Goal: Information Seeking & Learning: Find specific page/section

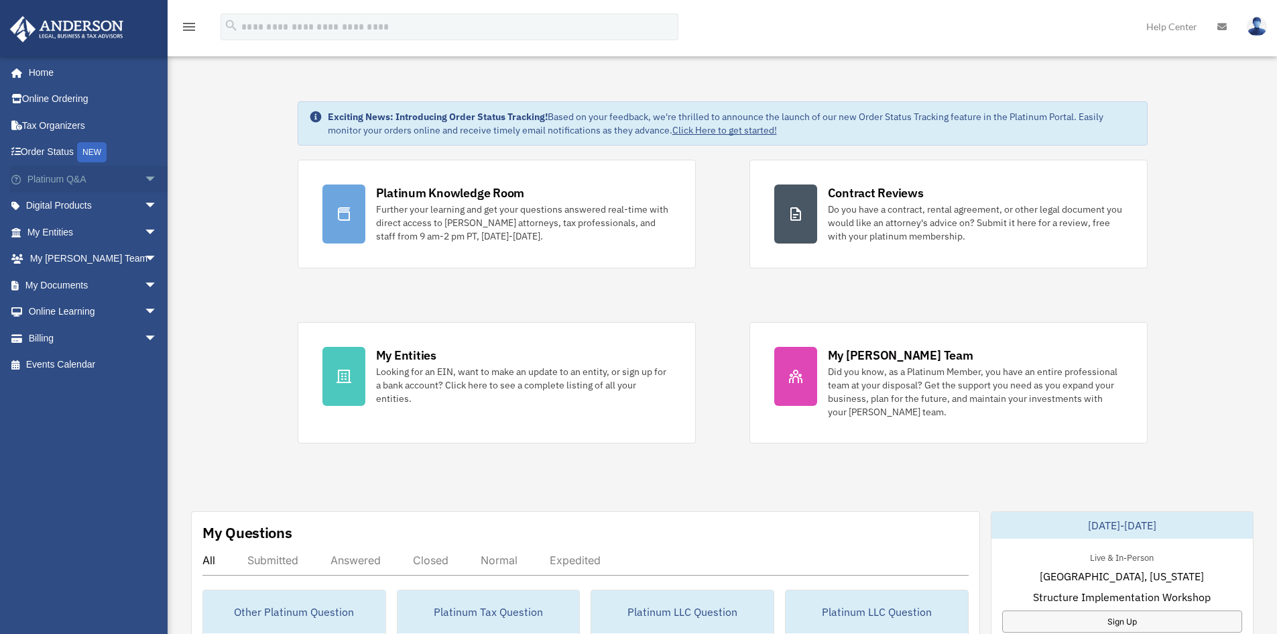
click at [144, 178] on span "arrow_drop_down" at bounding box center [157, 179] width 27 height 27
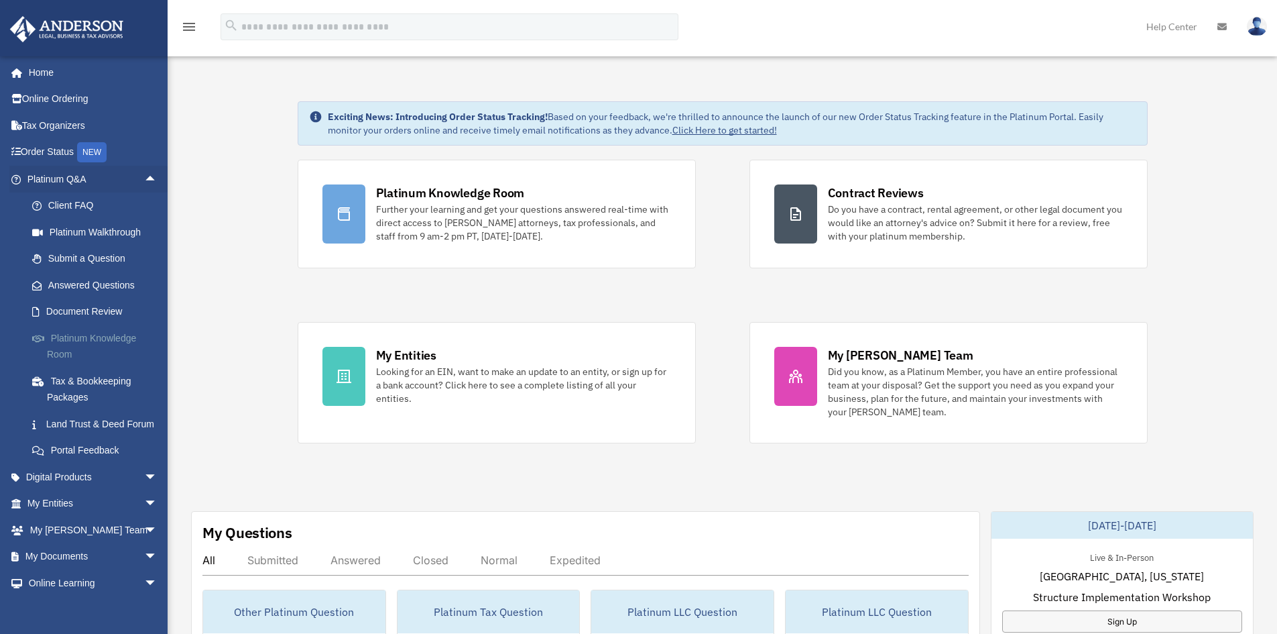
scroll to position [80, 0]
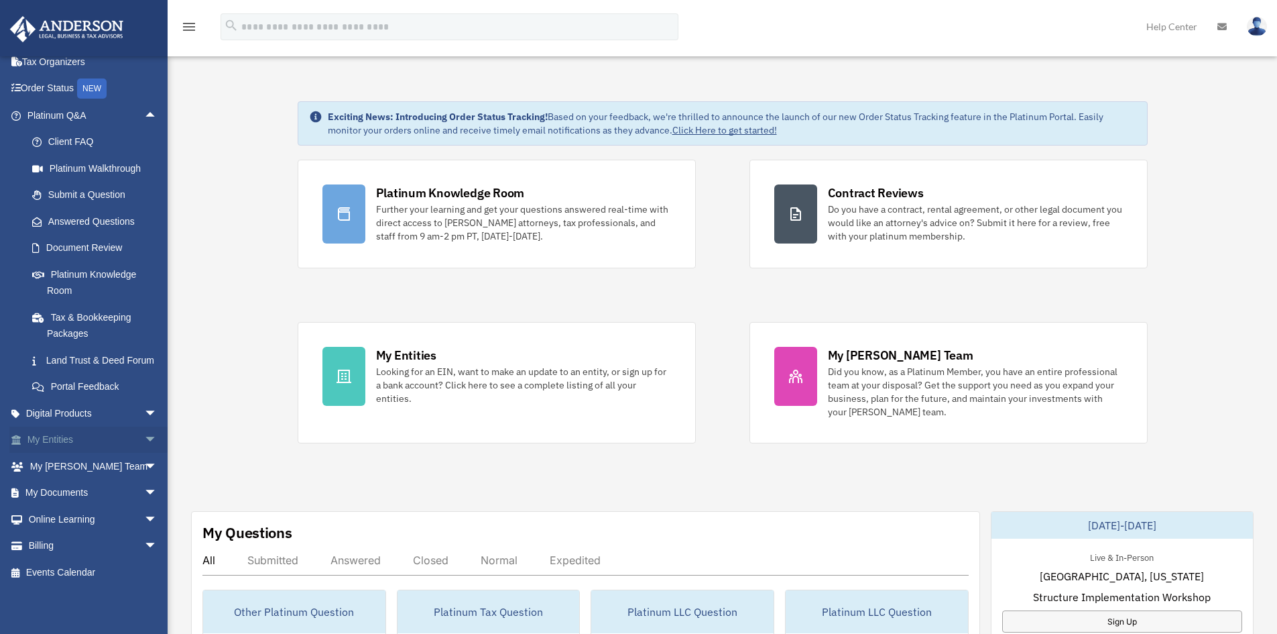
click at [145, 438] on span "arrow_drop_down" at bounding box center [157, 439] width 27 height 27
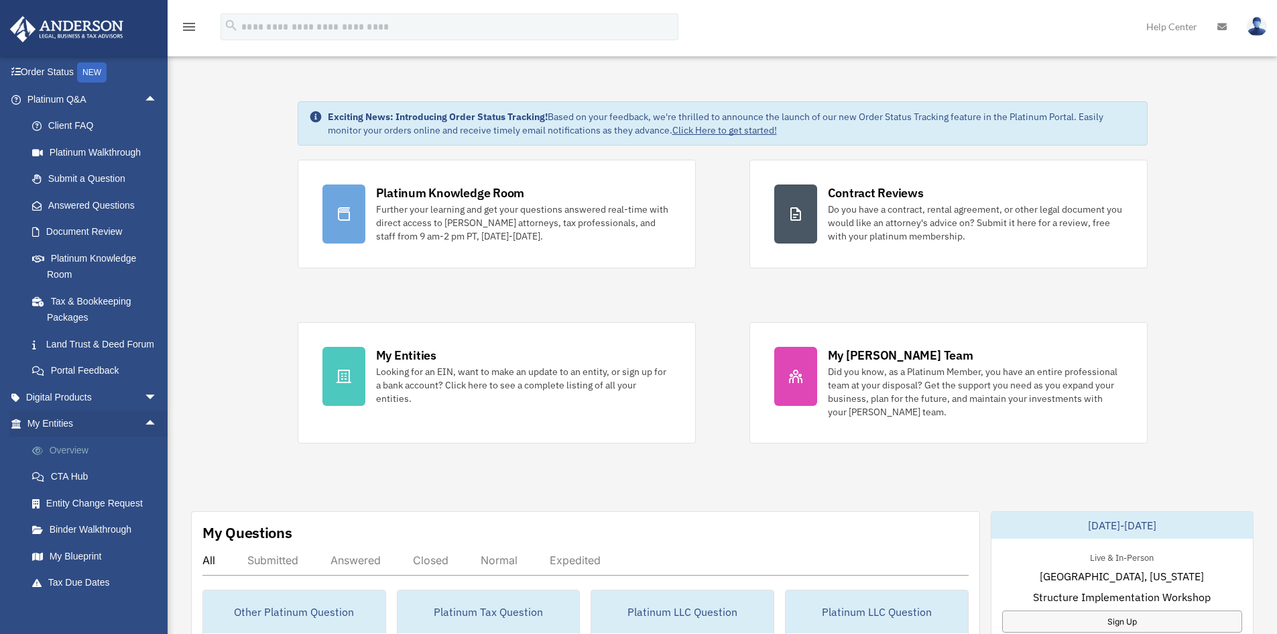
click at [74, 463] on link "Overview" at bounding box center [98, 449] width 159 height 27
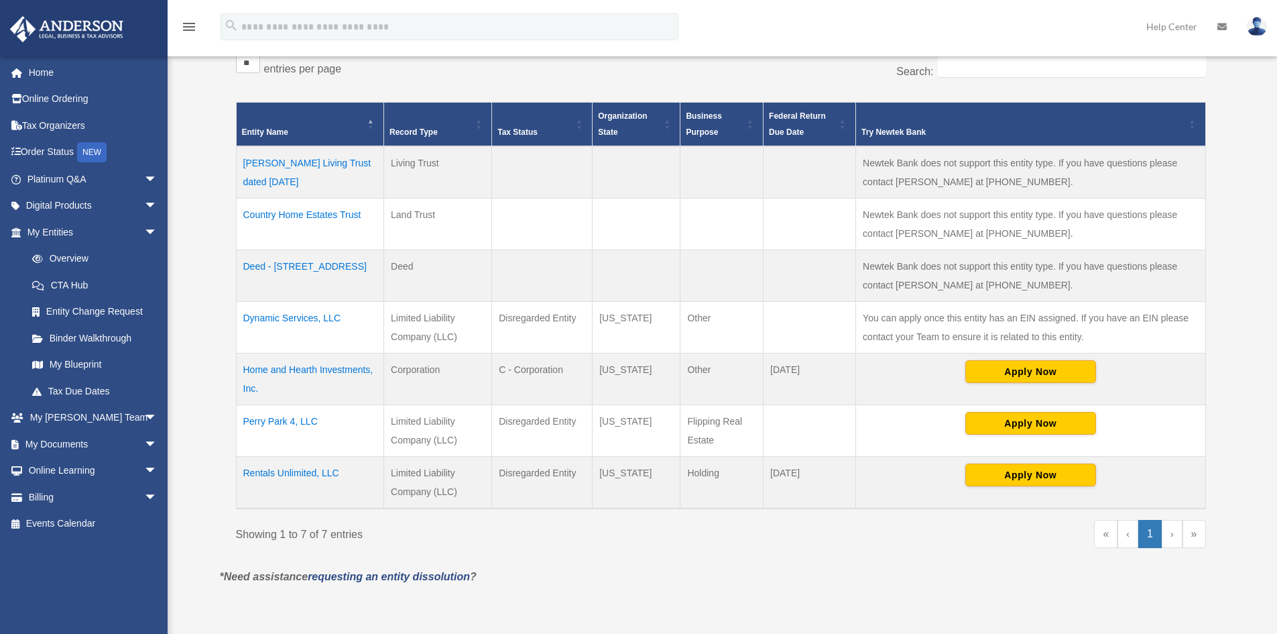
scroll to position [268, 0]
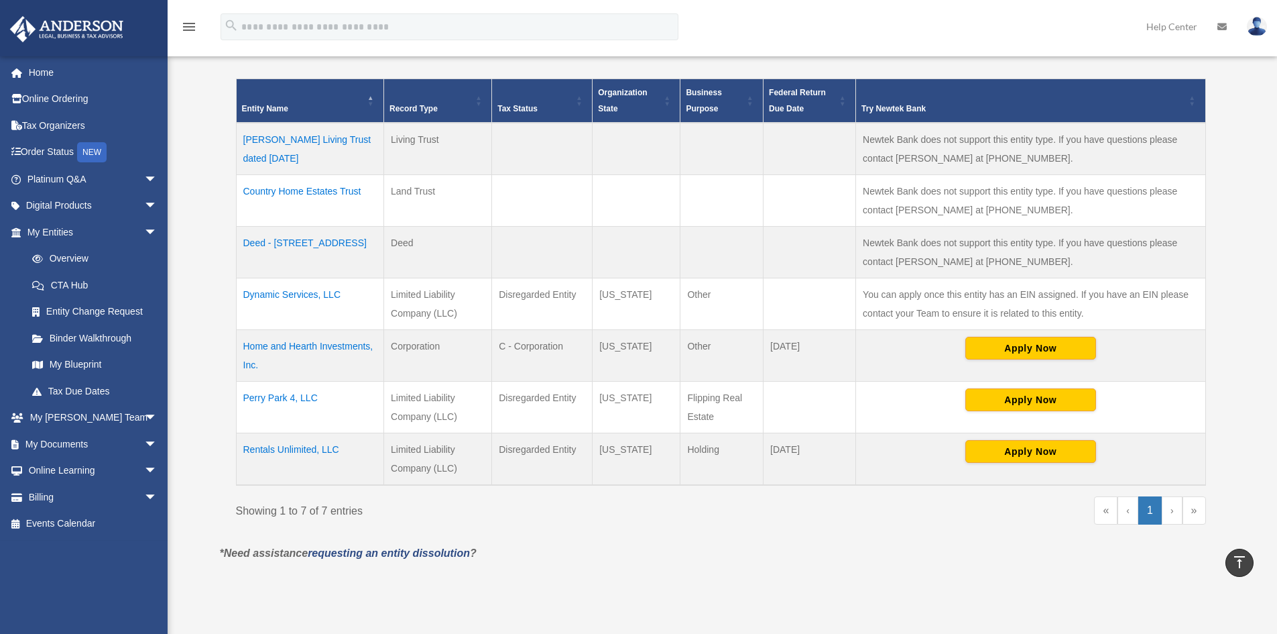
click at [282, 391] on td "Perry Park 4, LLC" at bounding box center [310, 407] width 148 height 52
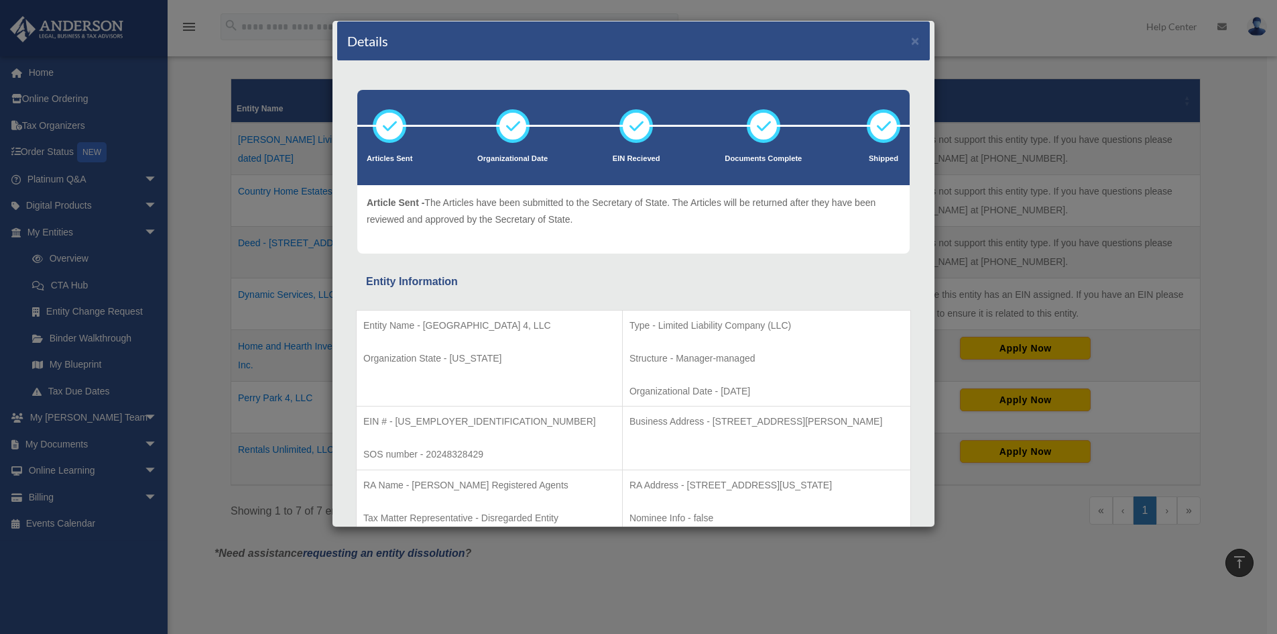
scroll to position [0, 0]
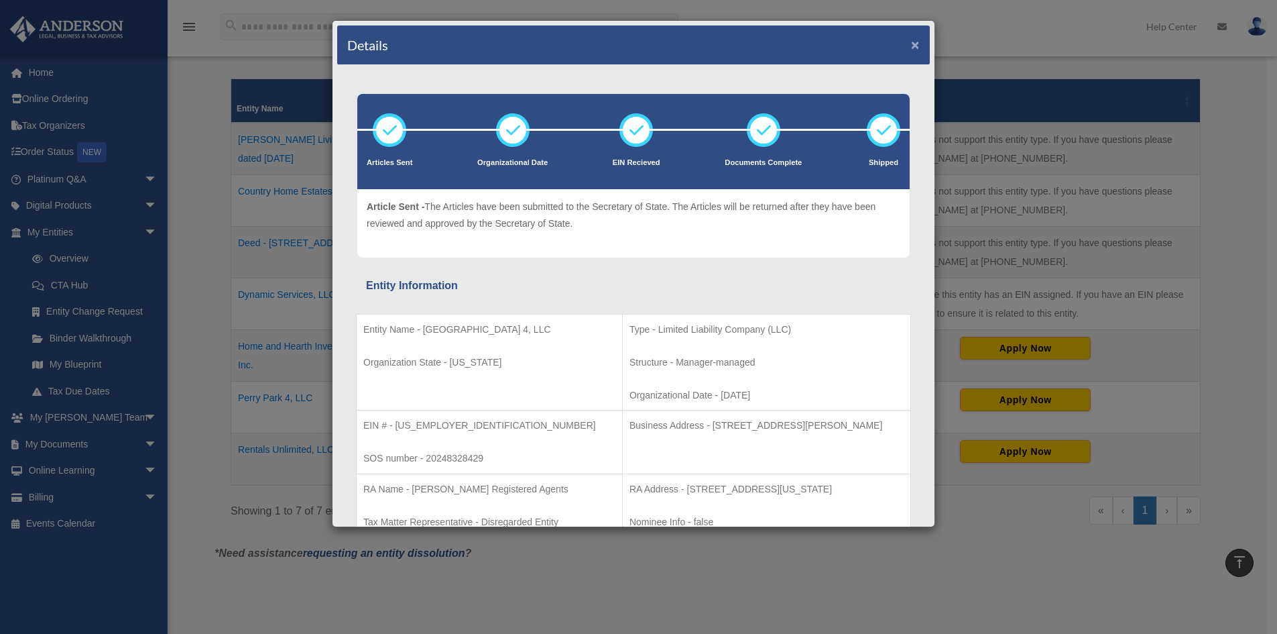
click at [911, 48] on button "×" at bounding box center [915, 45] width 9 height 14
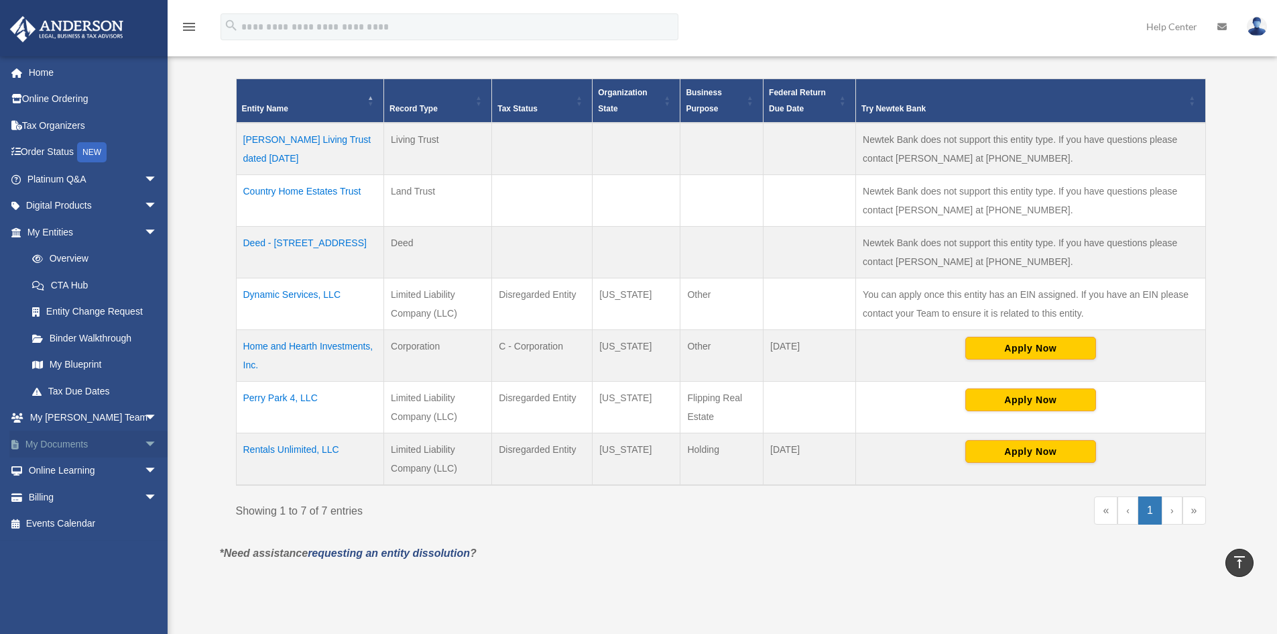
click at [144, 445] on span "arrow_drop_down" at bounding box center [157, 443] width 27 height 27
click at [55, 462] on link "Box" at bounding box center [98, 470] width 159 height 27
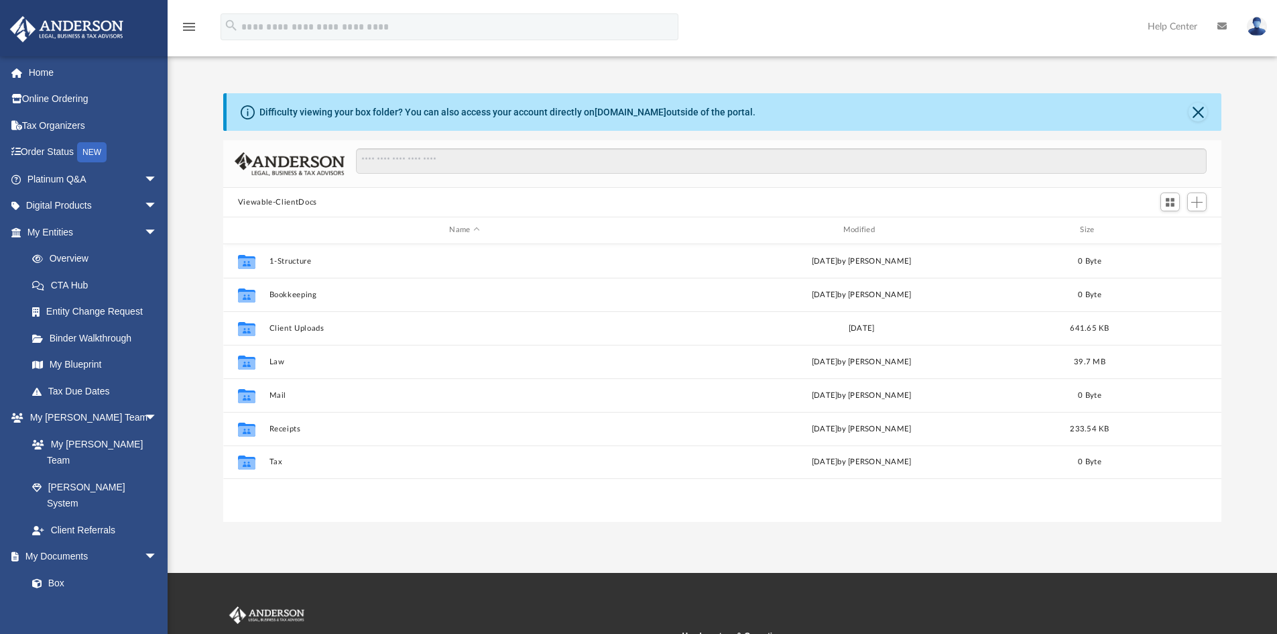
scroll to position [295, 988]
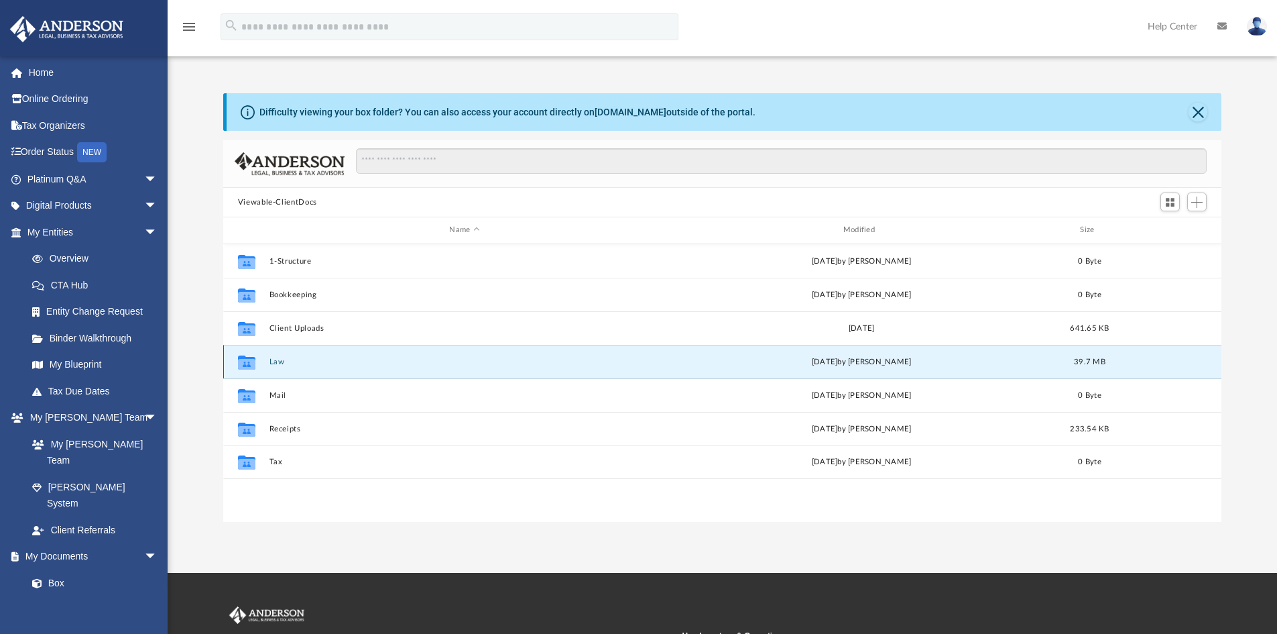
click at [276, 360] on button "Law" at bounding box center [464, 361] width 391 height 9
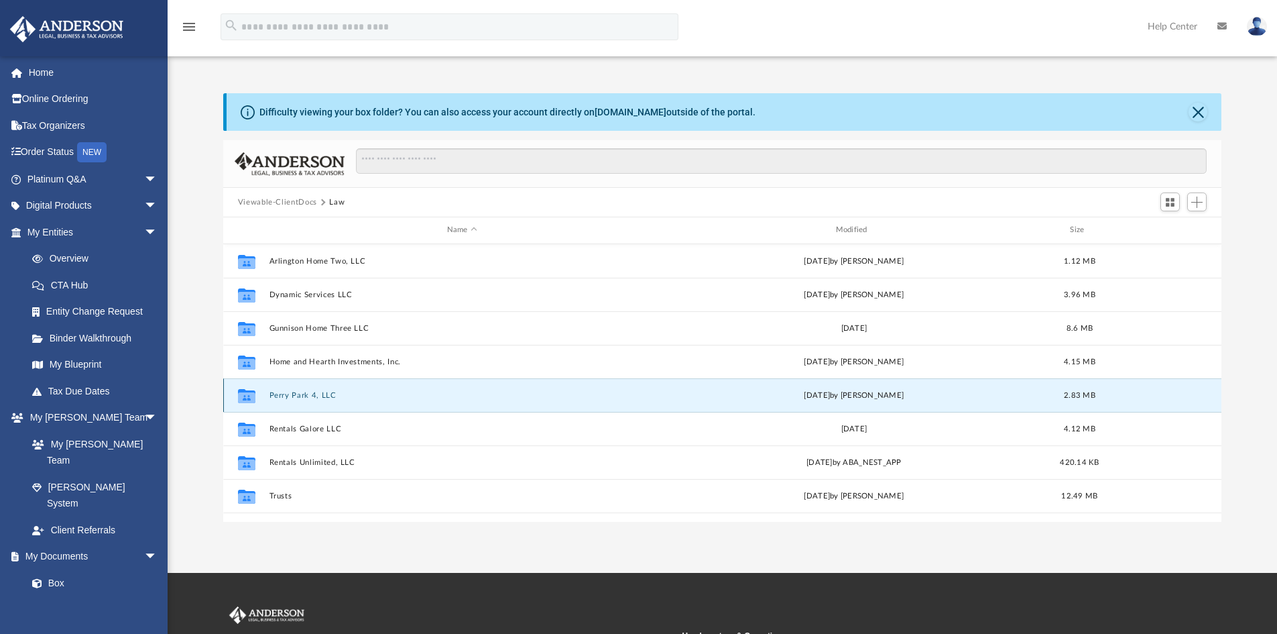
click at [291, 394] on button "Perry Park 4, LLC" at bounding box center [462, 395] width 386 height 9
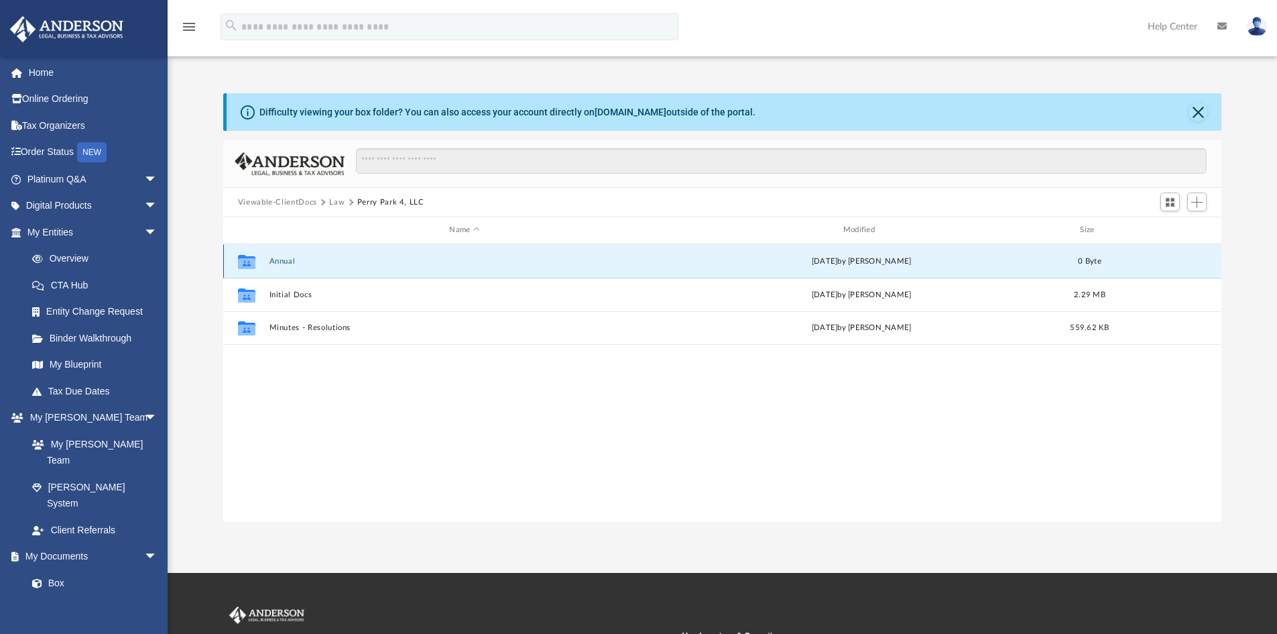
click at [279, 259] on button "Annual" at bounding box center [464, 261] width 391 height 9
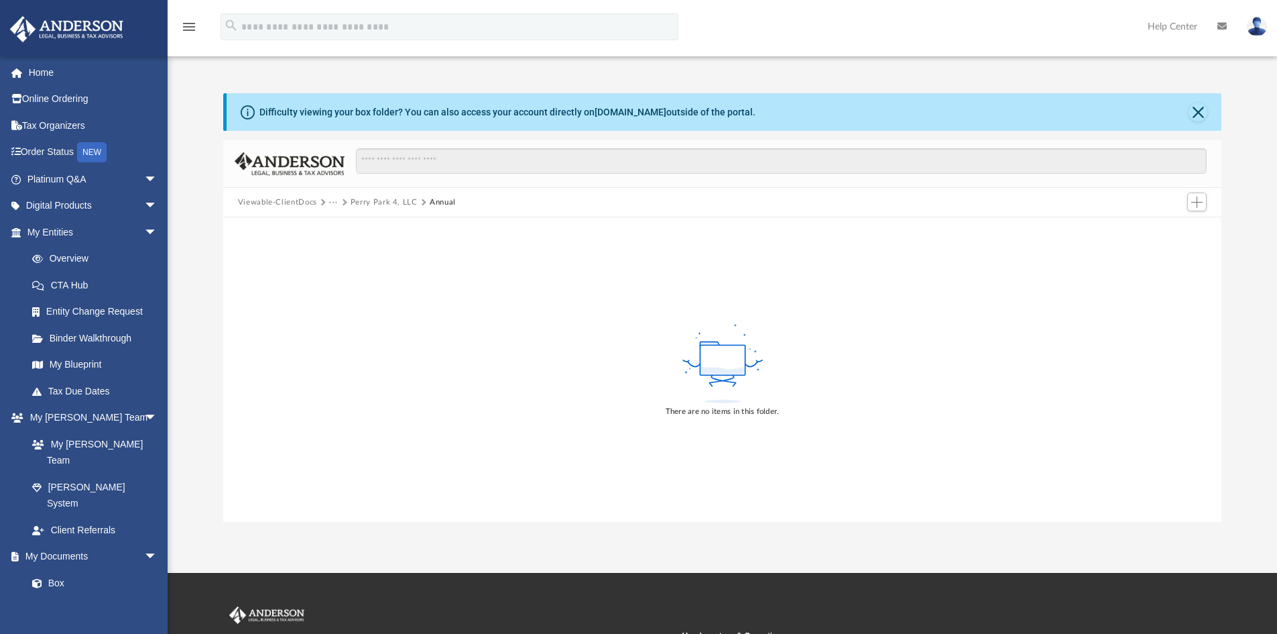
click at [369, 199] on button "Perry Park 4, LLC" at bounding box center [384, 202] width 67 height 12
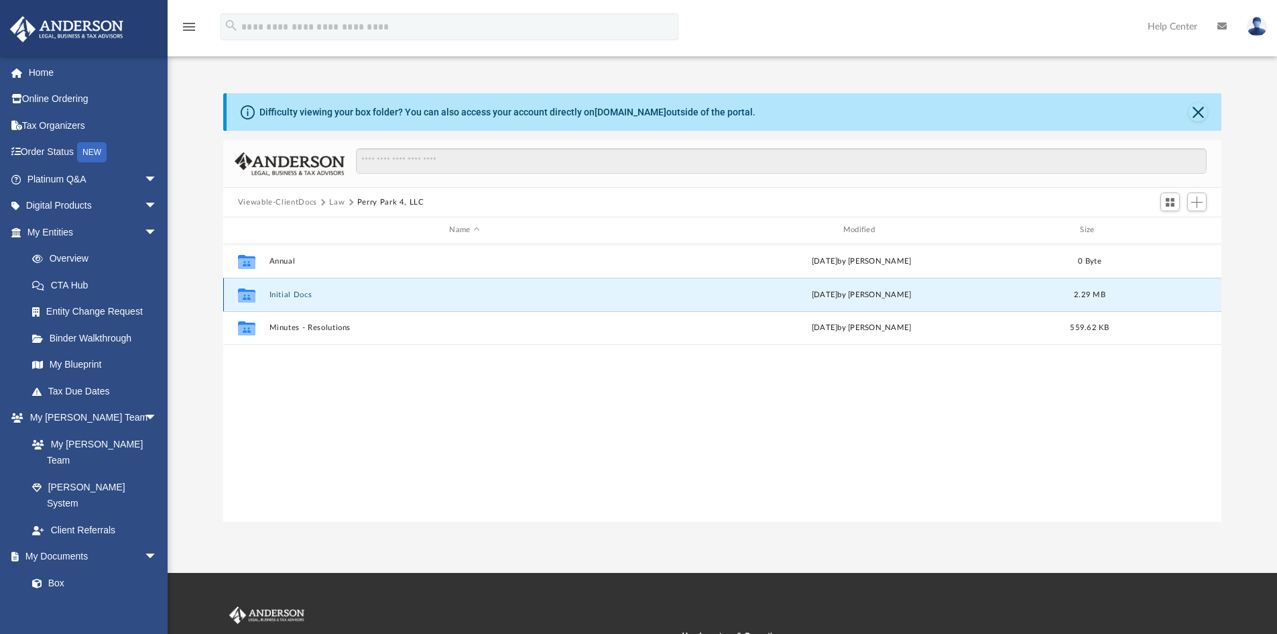
click at [277, 290] on button "Initial Docs" at bounding box center [464, 294] width 391 height 9
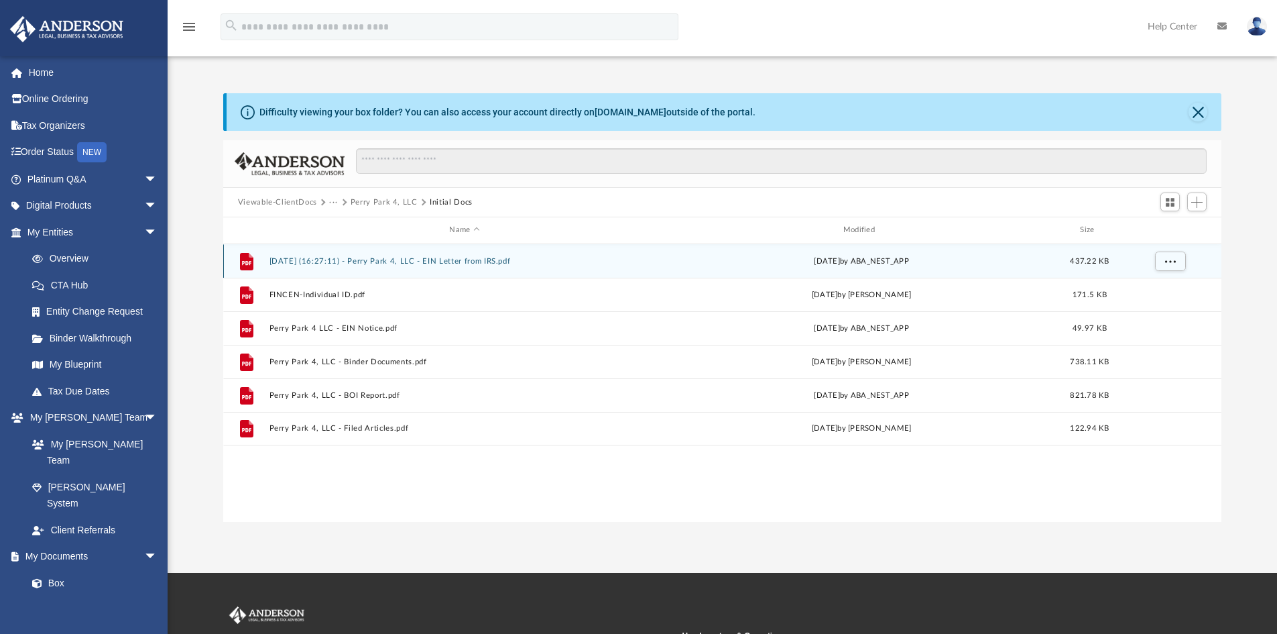
click at [298, 257] on button "2025.01.06 (16:27:11) - Perry Park 4, LLC - EIN Letter from IRS.pdf" at bounding box center [464, 261] width 391 height 9
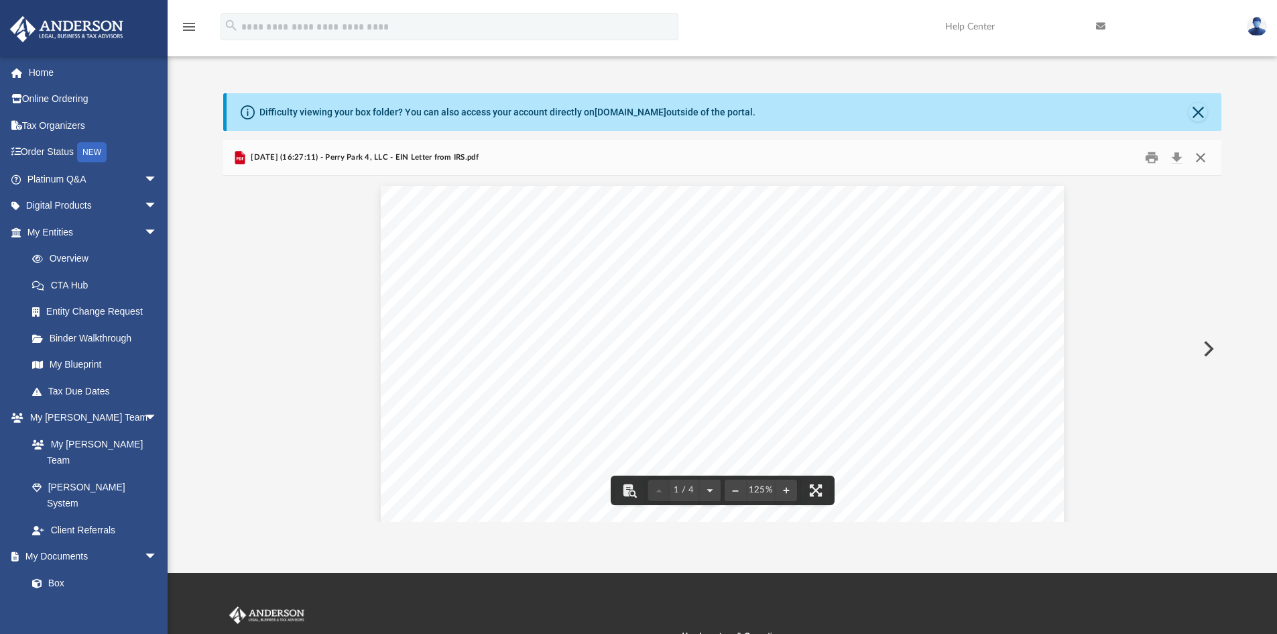
drag, startPoint x: 1205, startPoint y: 155, endPoint x: 1197, endPoint y: 131, distance: 25.2
click at [1205, 154] on button "Close" at bounding box center [1201, 157] width 24 height 21
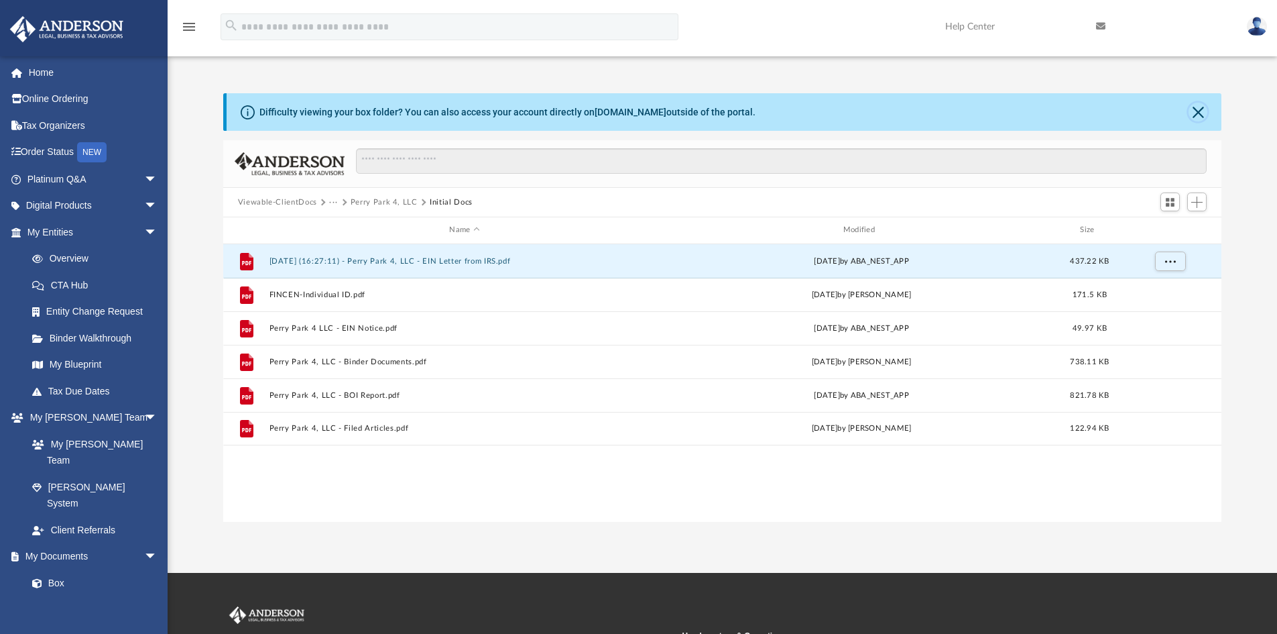
drag, startPoint x: 1193, startPoint y: 112, endPoint x: 1159, endPoint y: 113, distance: 34.2
click at [1193, 112] on button "Close" at bounding box center [1198, 112] width 19 height 19
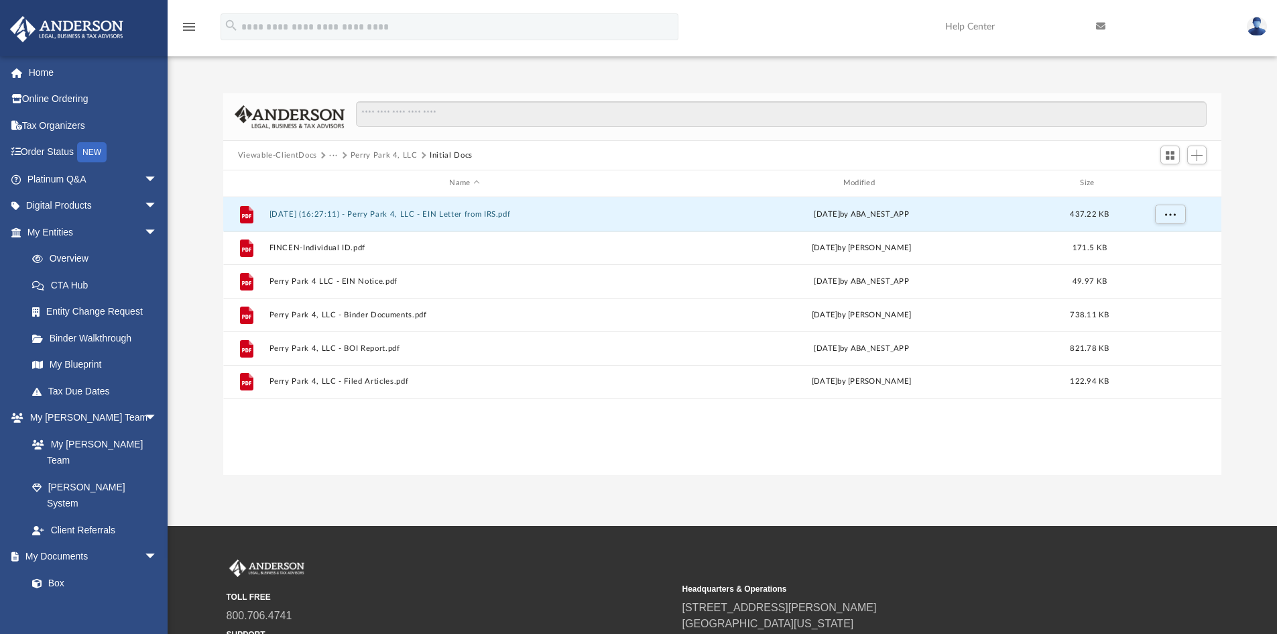
click at [381, 152] on button "Perry Park 4, LLC" at bounding box center [384, 156] width 67 height 12
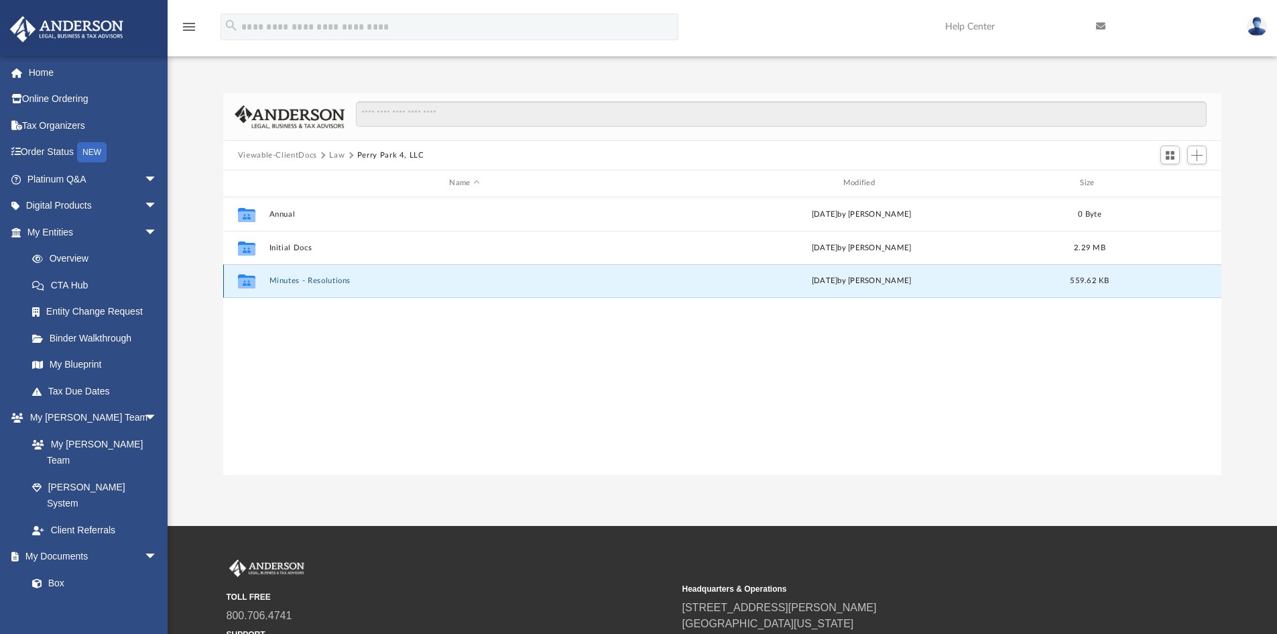
click at [281, 281] on button "Minutes - Resolutions" at bounding box center [464, 280] width 391 height 9
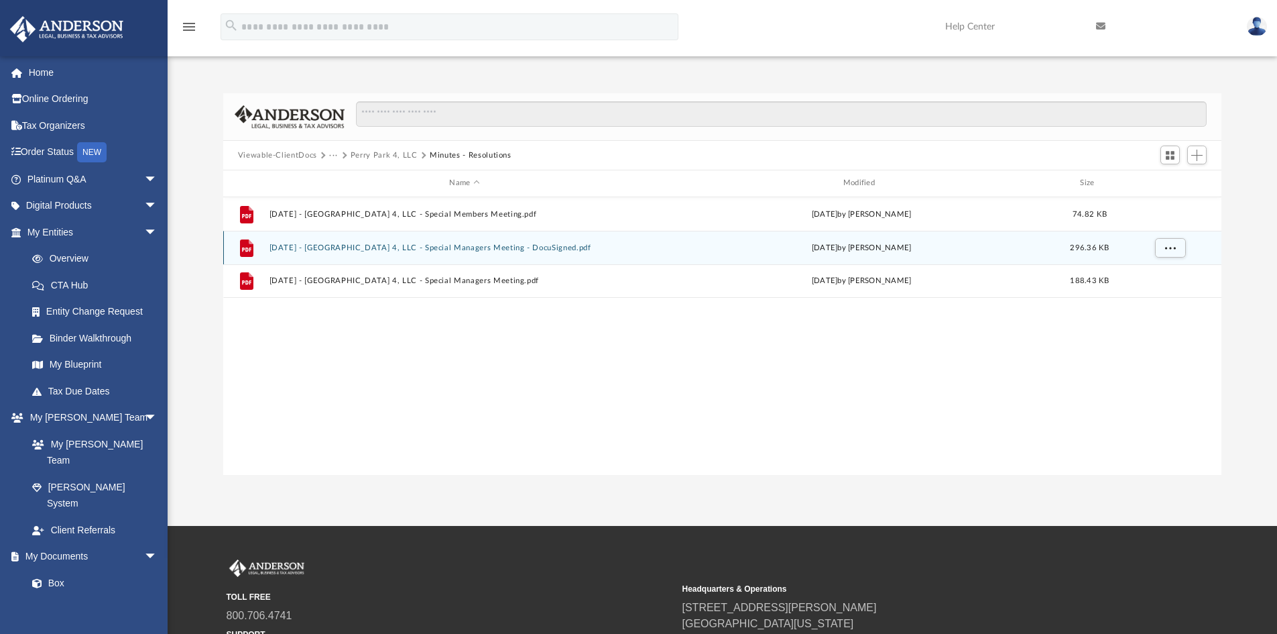
click at [337, 245] on button "2025.08.06 - Perry Park 4, LLC - Special Managers Meeting - DocuSigned.pdf" at bounding box center [464, 247] width 391 height 9
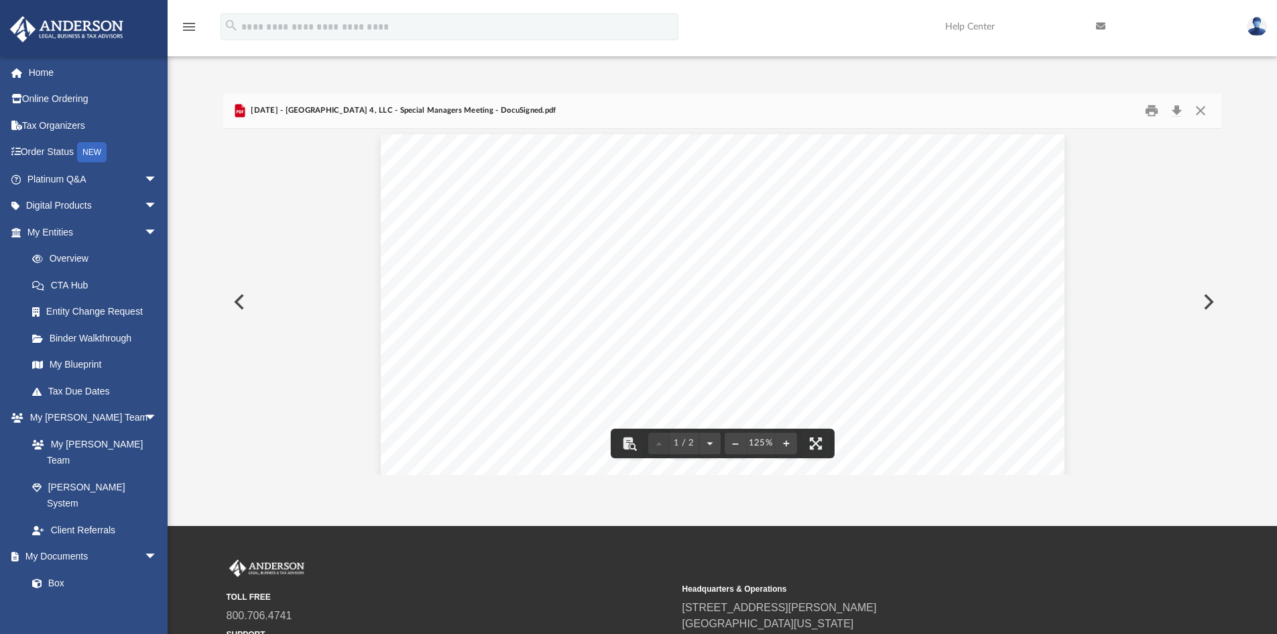
scroll to position [0, 0]
click at [1199, 109] on button "Close" at bounding box center [1201, 111] width 24 height 21
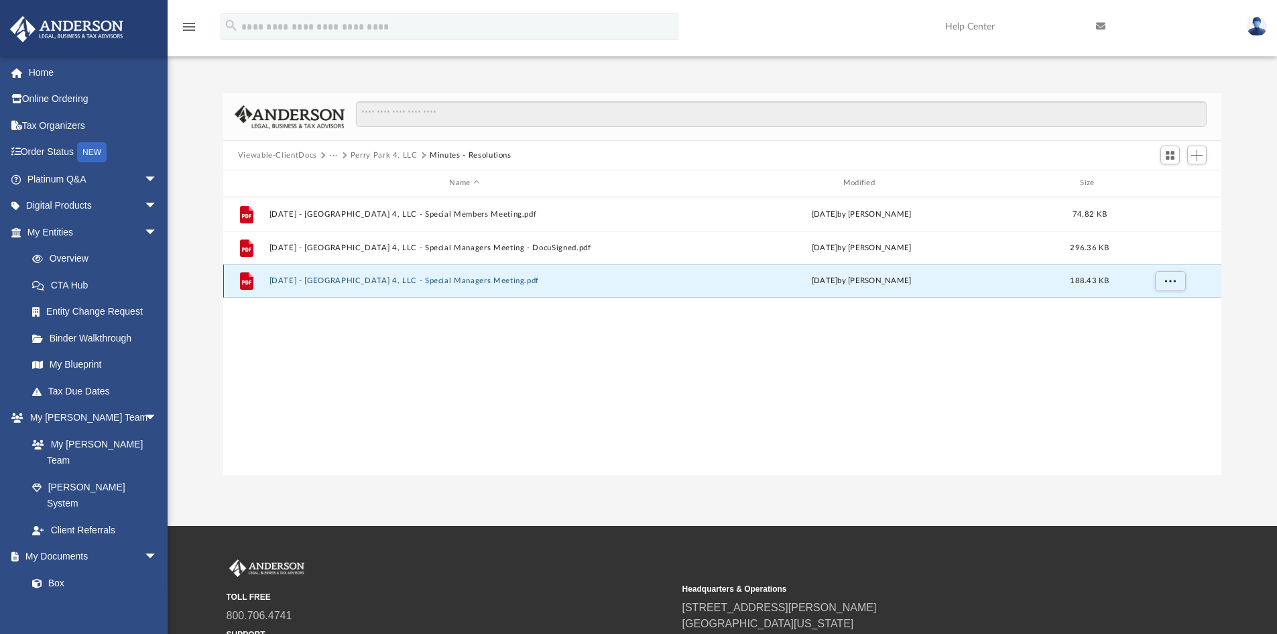
click at [405, 279] on button "2025.08.06 - Perry Park 4, LLC - Special Managers Meeting.pdf" at bounding box center [464, 280] width 391 height 9
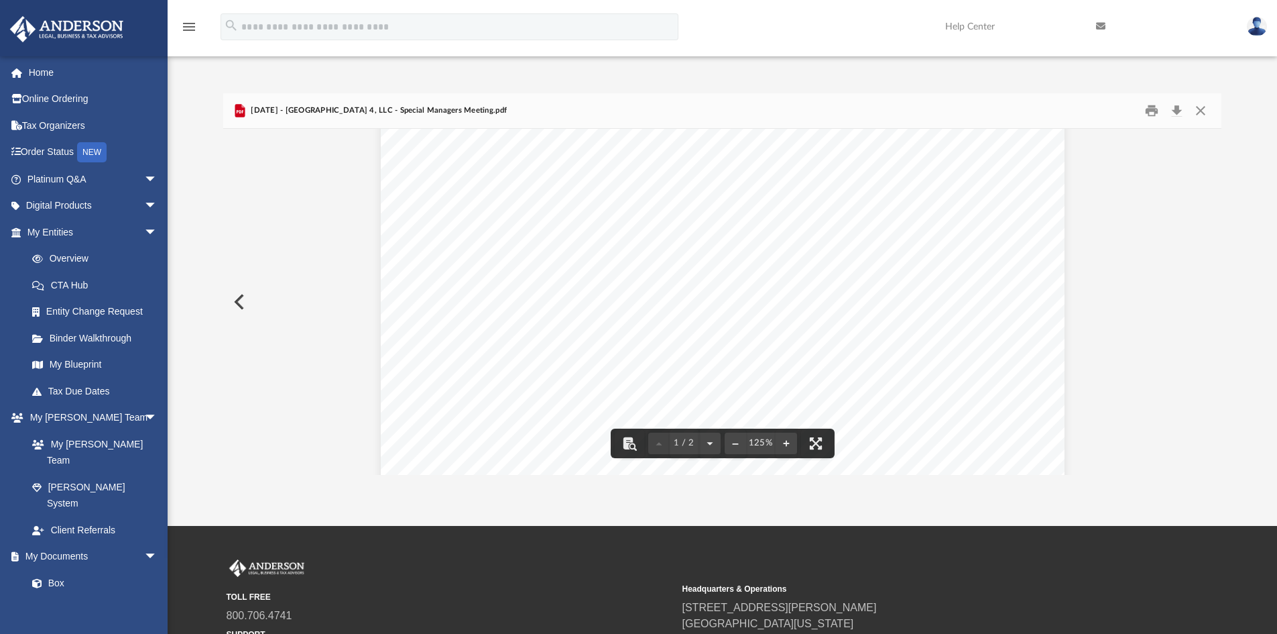
scroll to position [201, 0]
click at [1203, 110] on button "Close" at bounding box center [1201, 111] width 24 height 21
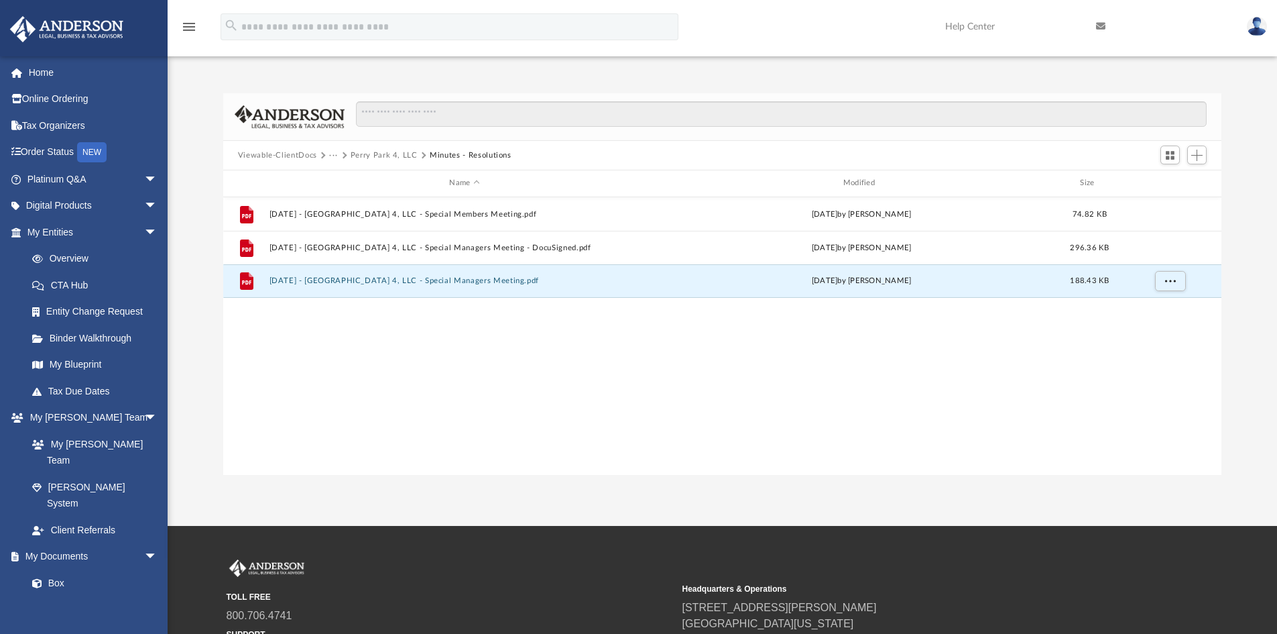
click at [371, 150] on button "Perry Park 4, LLC" at bounding box center [384, 156] width 67 height 12
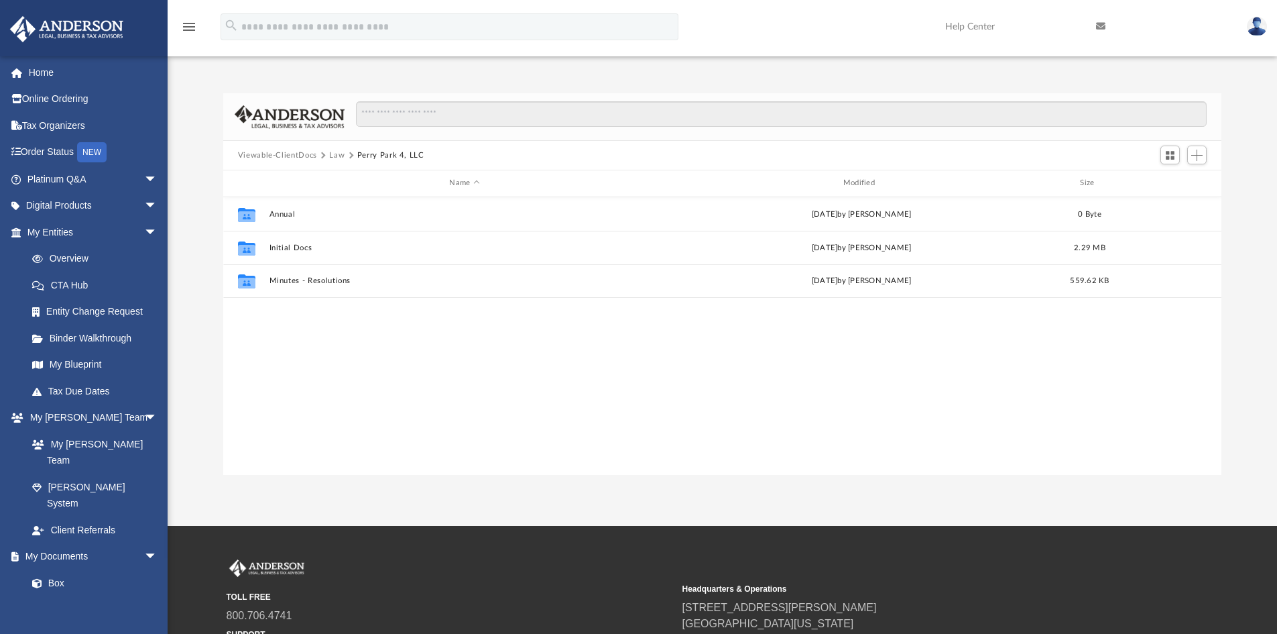
click at [329, 155] on button "Law" at bounding box center [336, 156] width 15 height 12
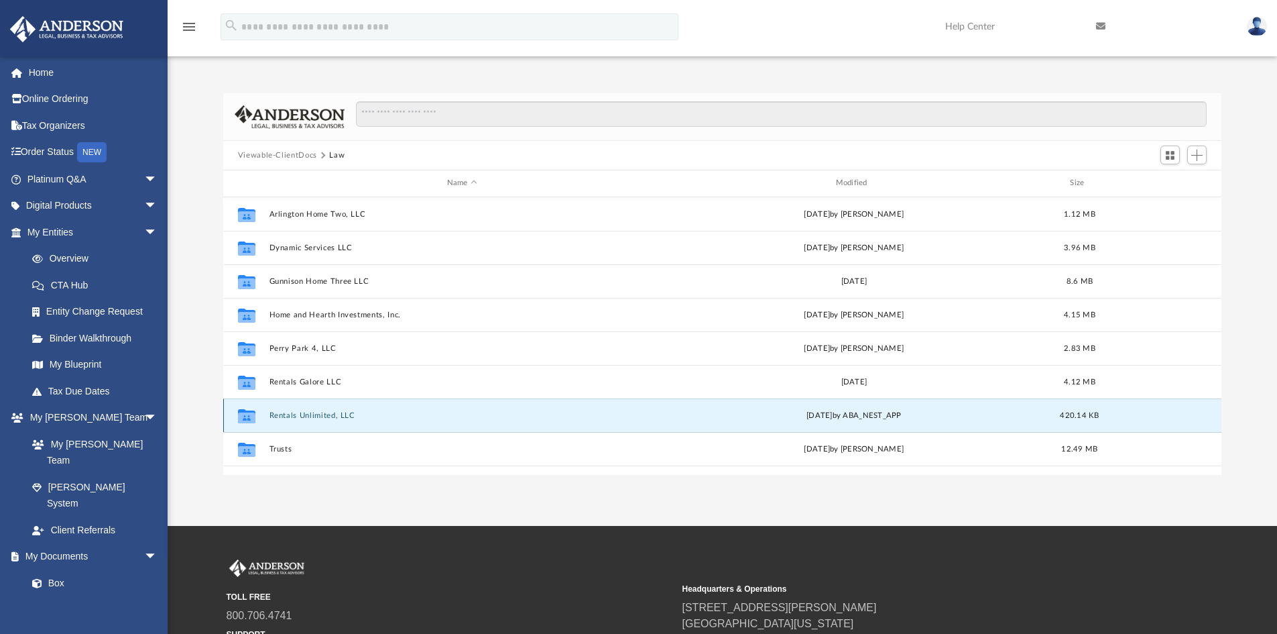
click at [301, 414] on button "Rentals Unlimited, LLC" at bounding box center [462, 415] width 386 height 9
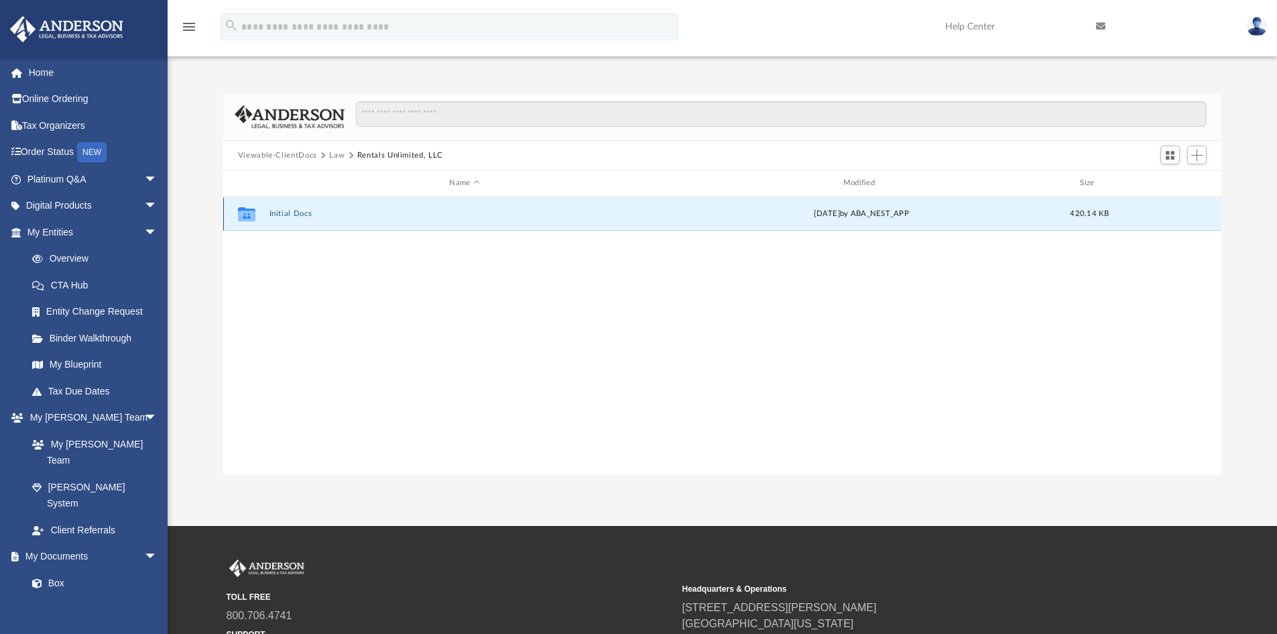
click at [290, 211] on button "Initial Docs" at bounding box center [464, 213] width 391 height 9
click at [304, 213] on button "Rentals Unlimited, LLC - Filed Articles.pdf" at bounding box center [464, 213] width 391 height 9
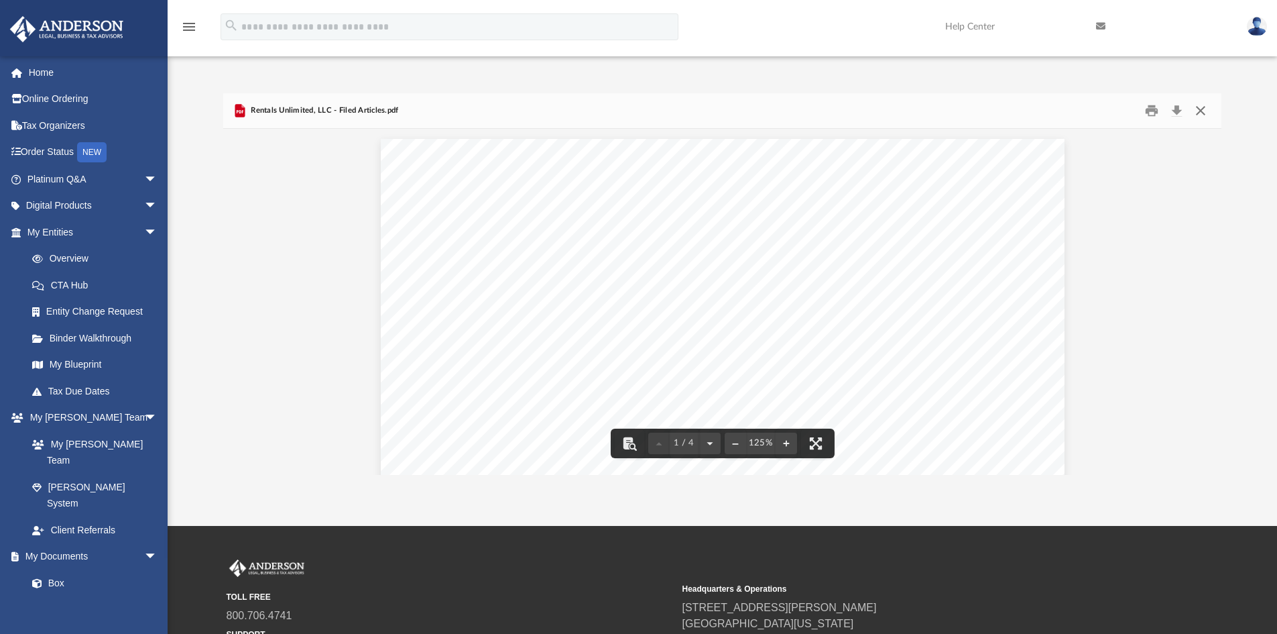
click at [1207, 108] on button "Close" at bounding box center [1201, 111] width 24 height 21
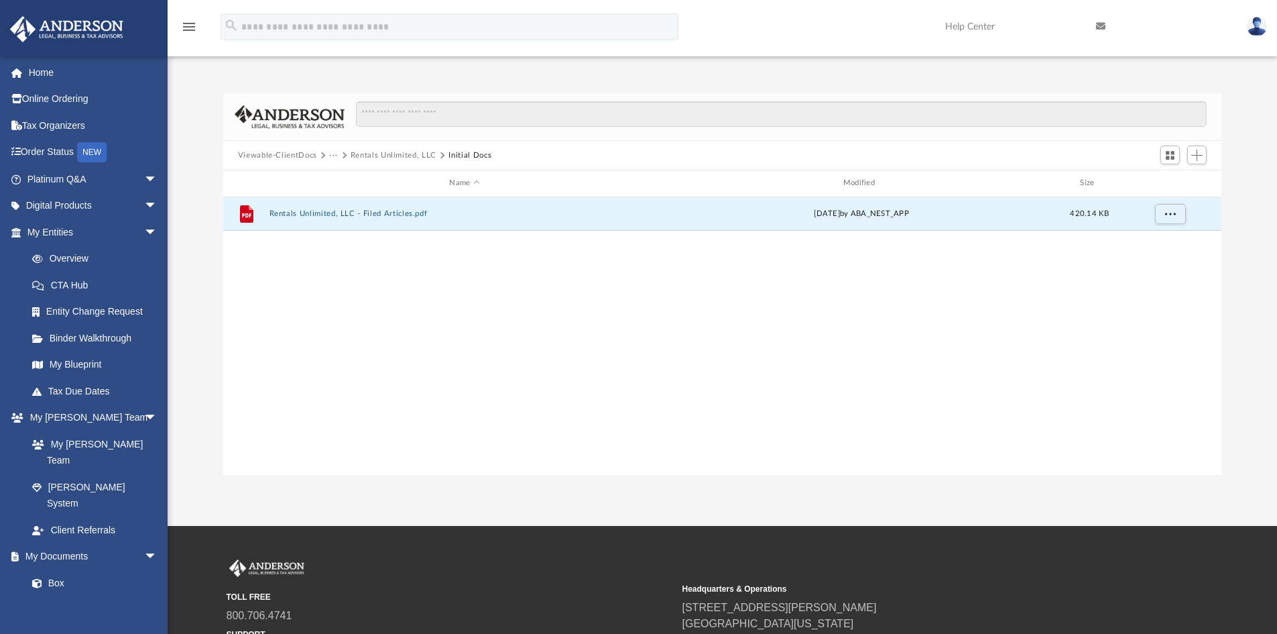
click at [290, 153] on button "Viewable-ClientDocs" at bounding box center [277, 156] width 79 height 12
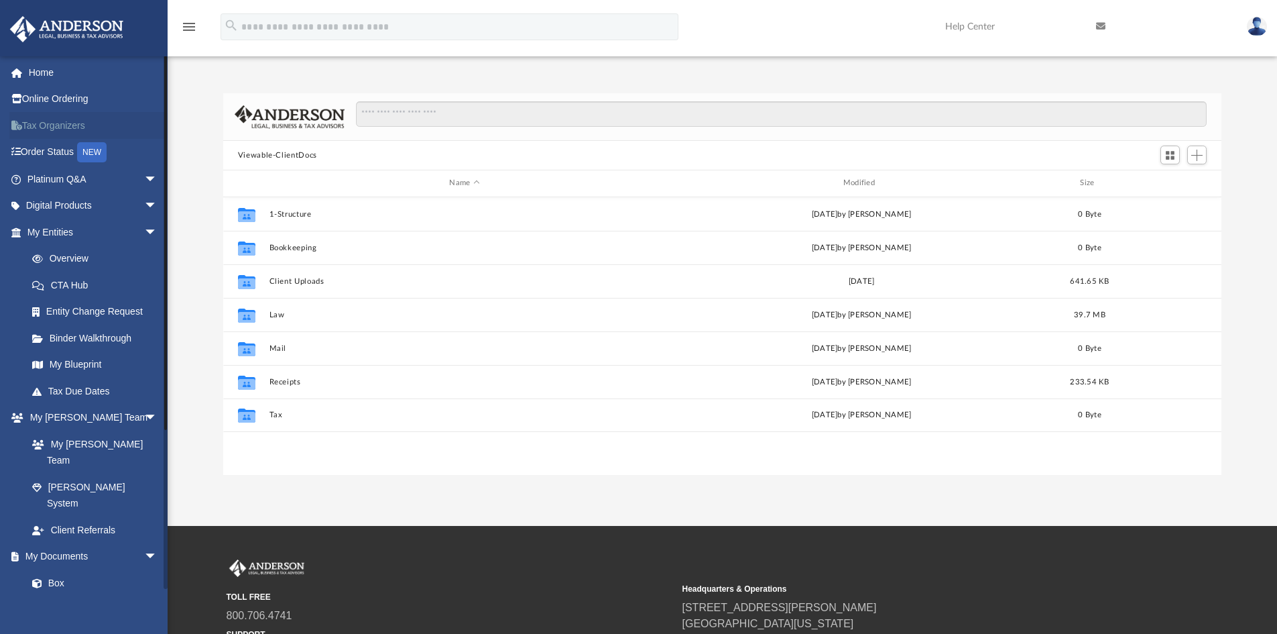
click at [60, 122] on link "Tax Organizers" at bounding box center [93, 125] width 168 height 27
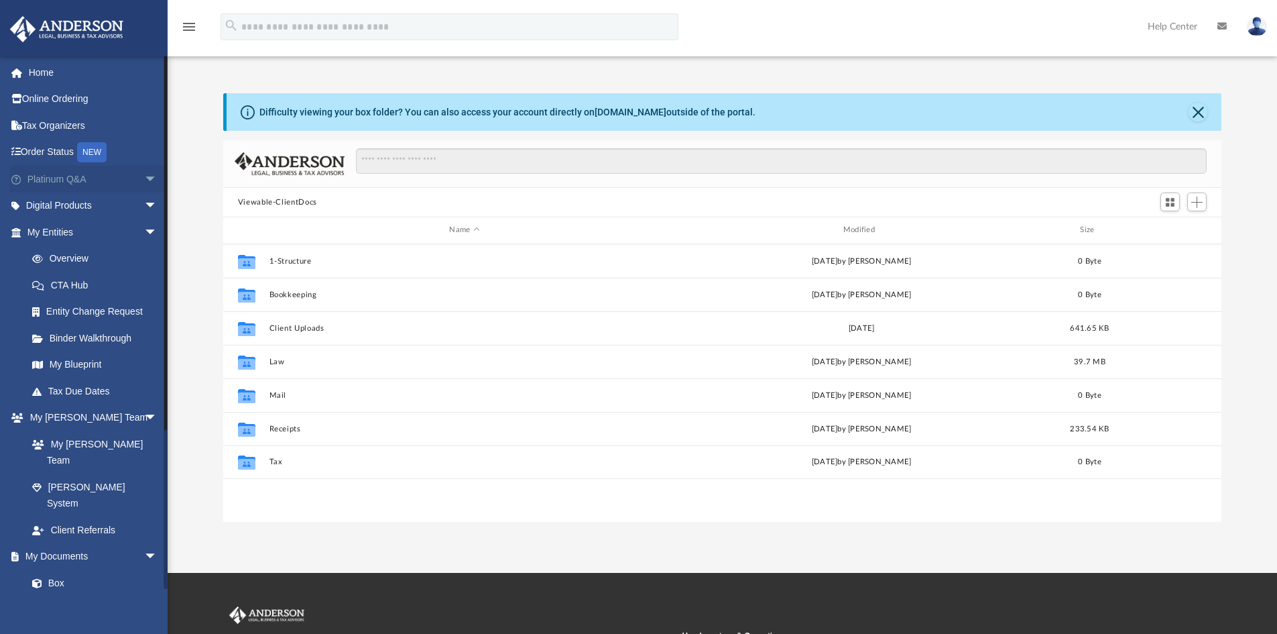
scroll to position [295, 988]
click at [144, 172] on span "arrow_drop_down" at bounding box center [157, 179] width 27 height 27
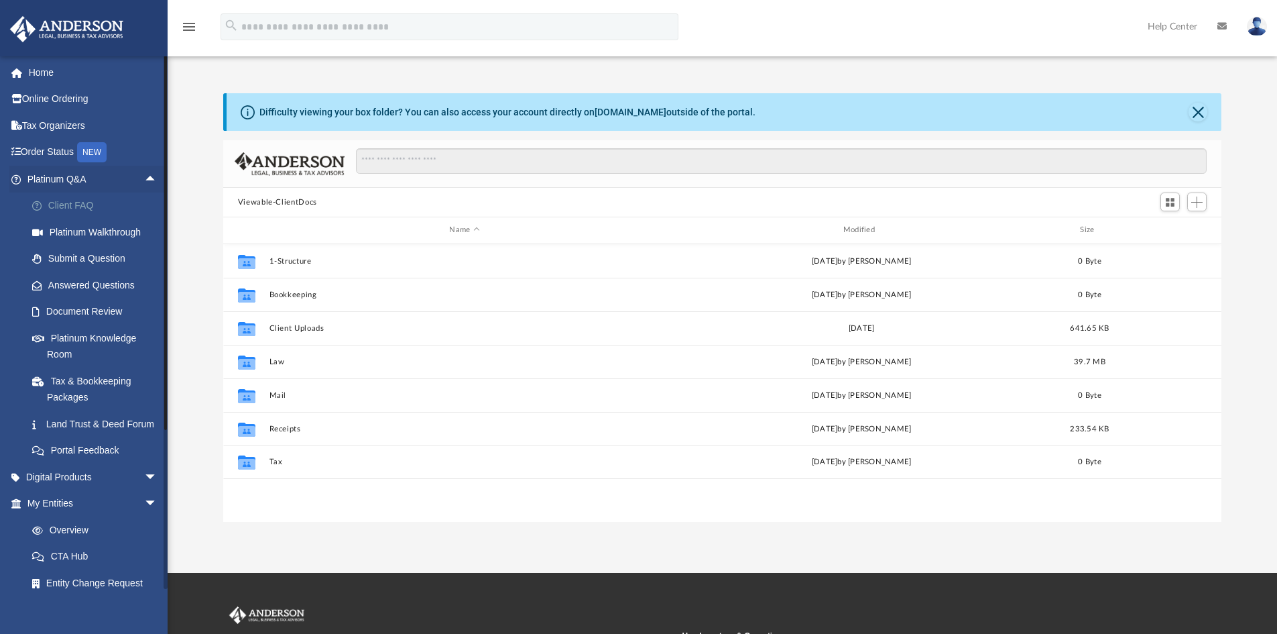
click at [75, 194] on link "Client FAQ" at bounding box center [98, 205] width 159 height 27
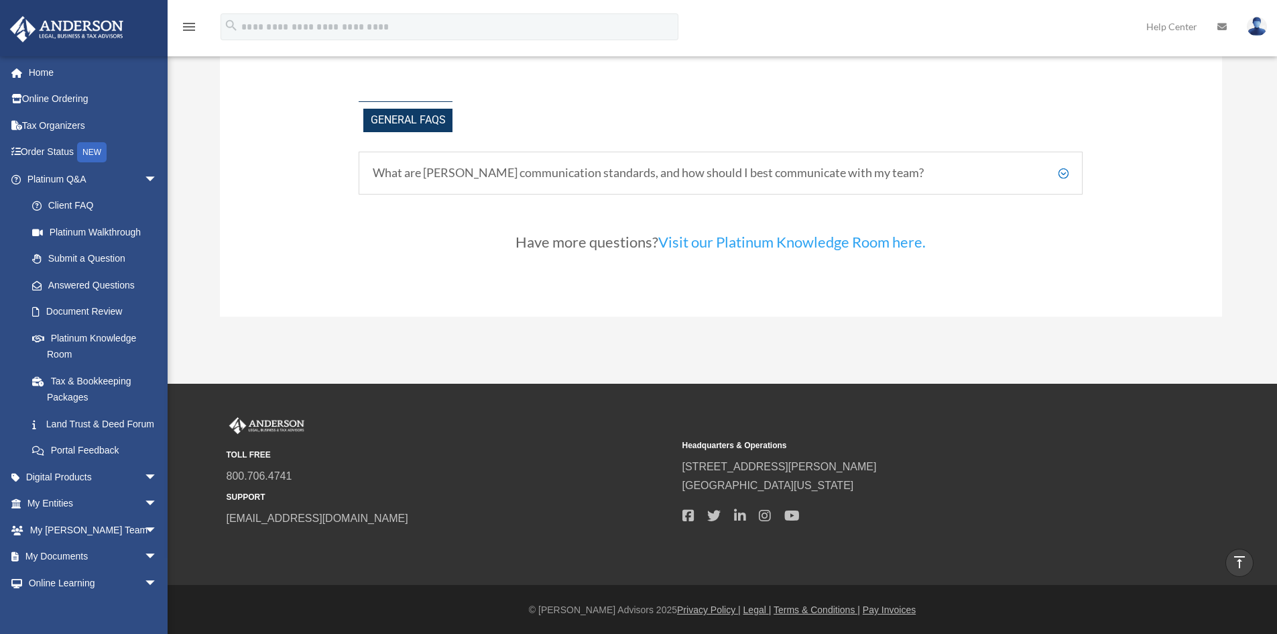
scroll to position [2951, 0]
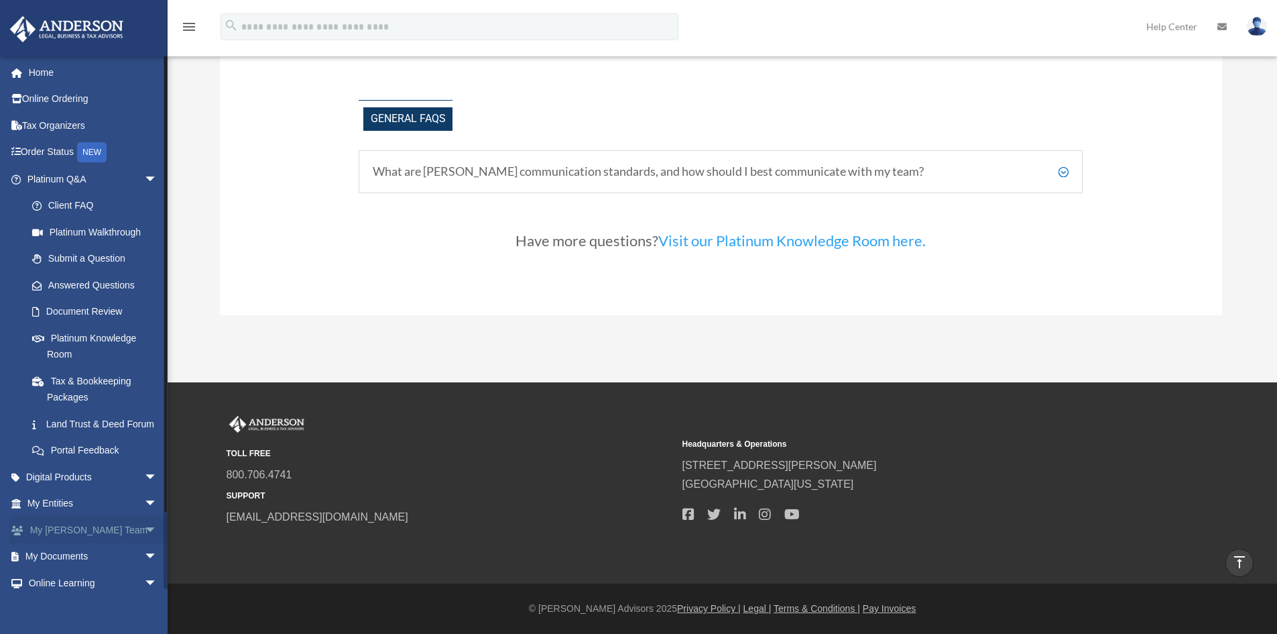
click at [144, 540] on span "arrow_drop_down" at bounding box center [157, 529] width 27 height 27
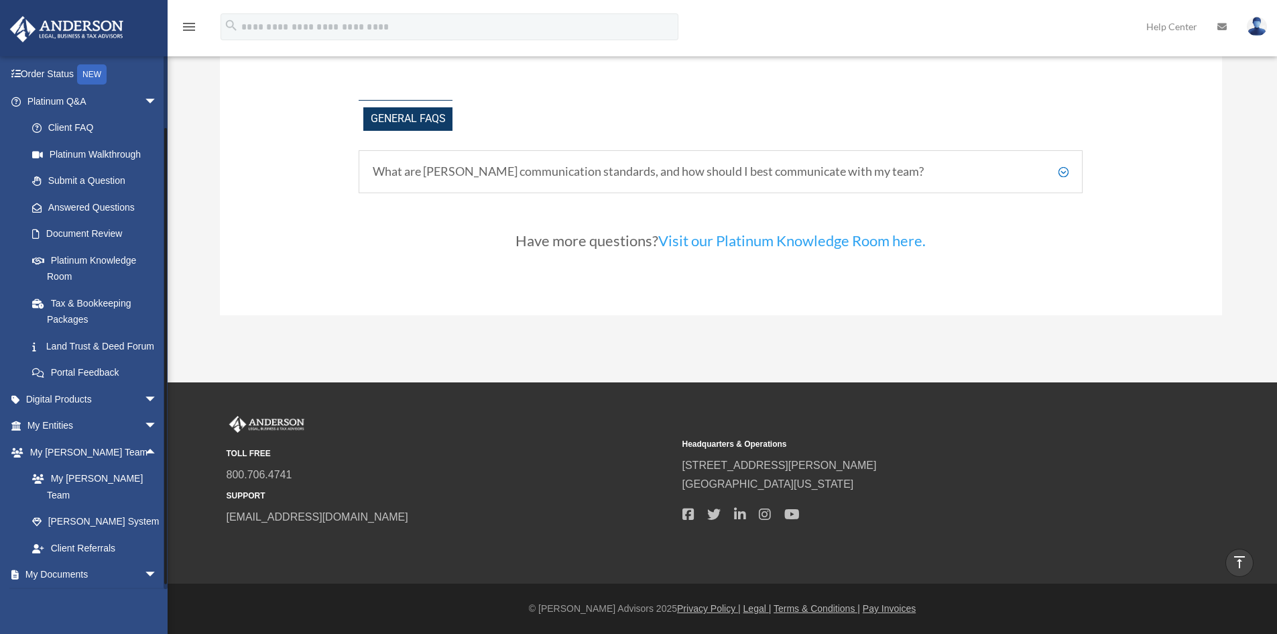
scroll to position [160, 0]
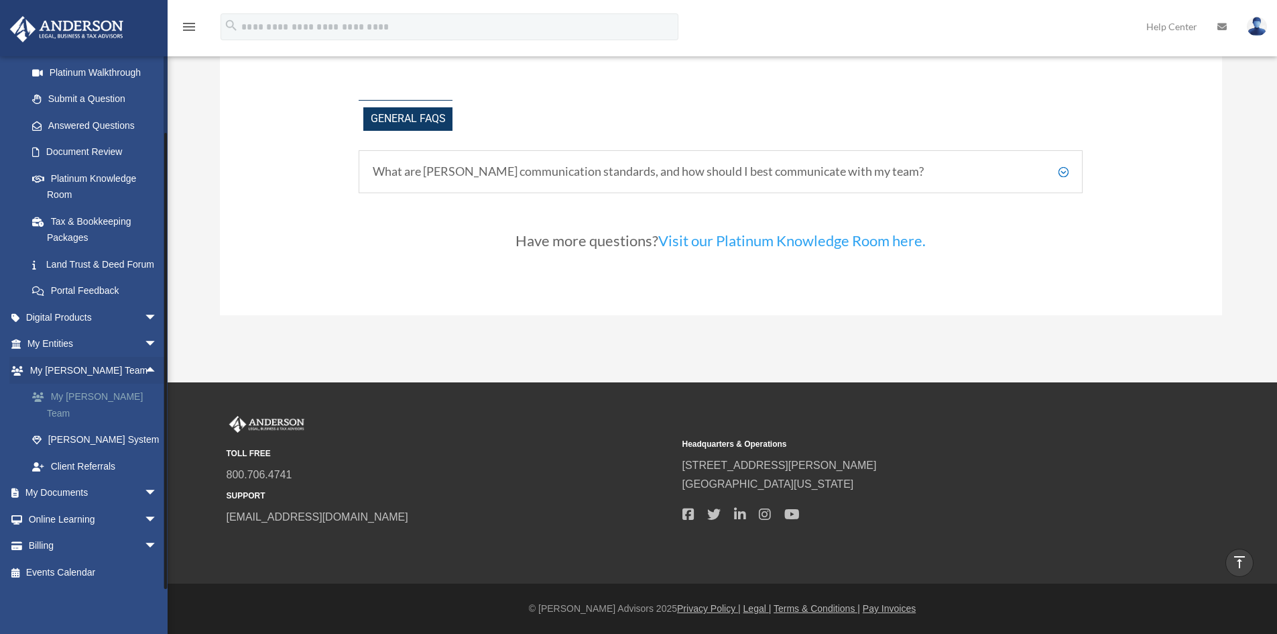
click at [88, 407] on link "My [PERSON_NAME] Team" at bounding box center [98, 404] width 159 height 43
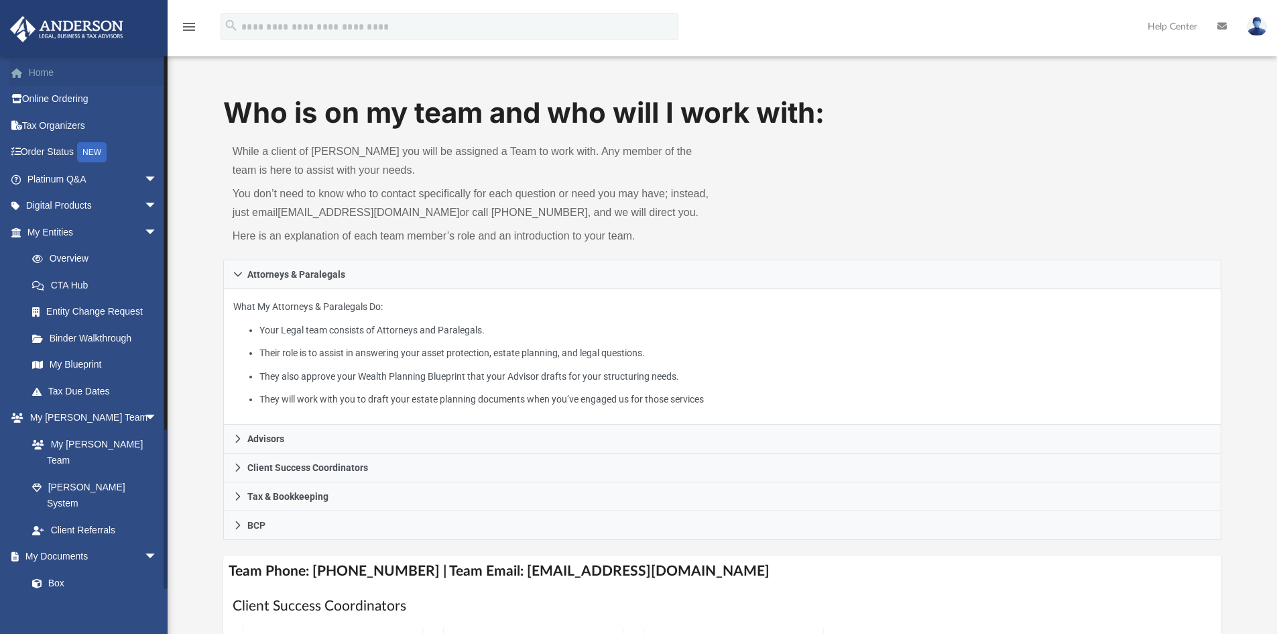
click at [27, 67] on link "Home" at bounding box center [93, 72] width 168 height 27
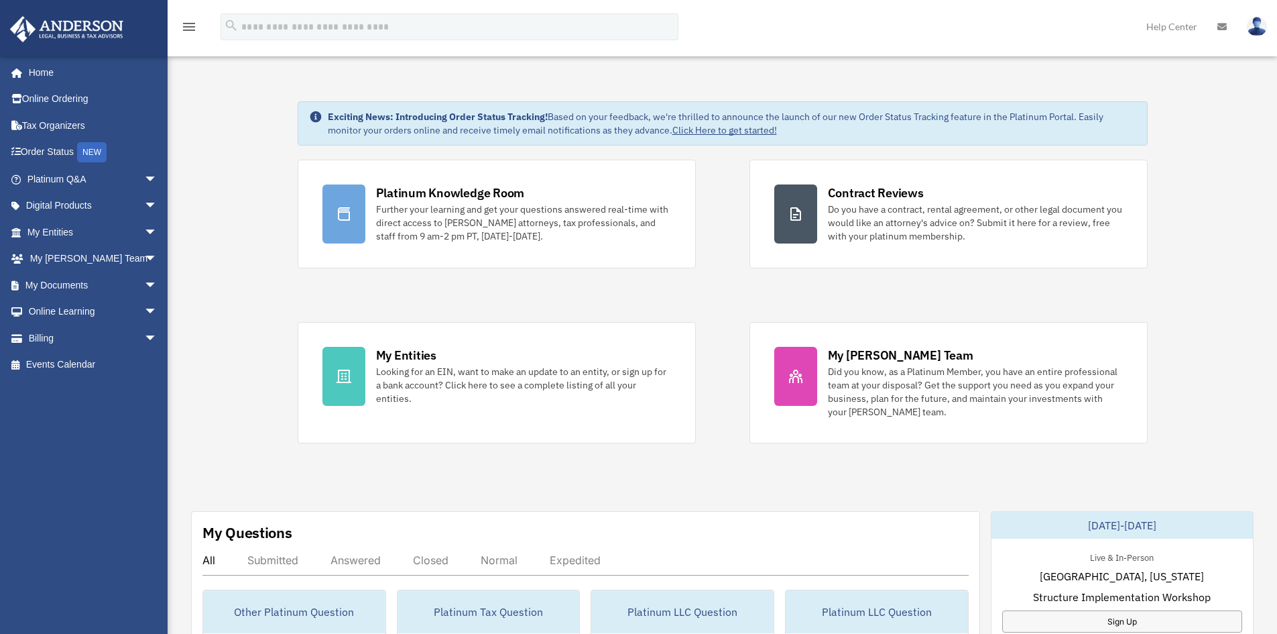
click at [1254, 21] on img at bounding box center [1257, 26] width 20 height 19
click at [1011, 111] on link "Logout" at bounding box center [1056, 116] width 134 height 27
